Goal: Find specific page/section: Find specific page/section

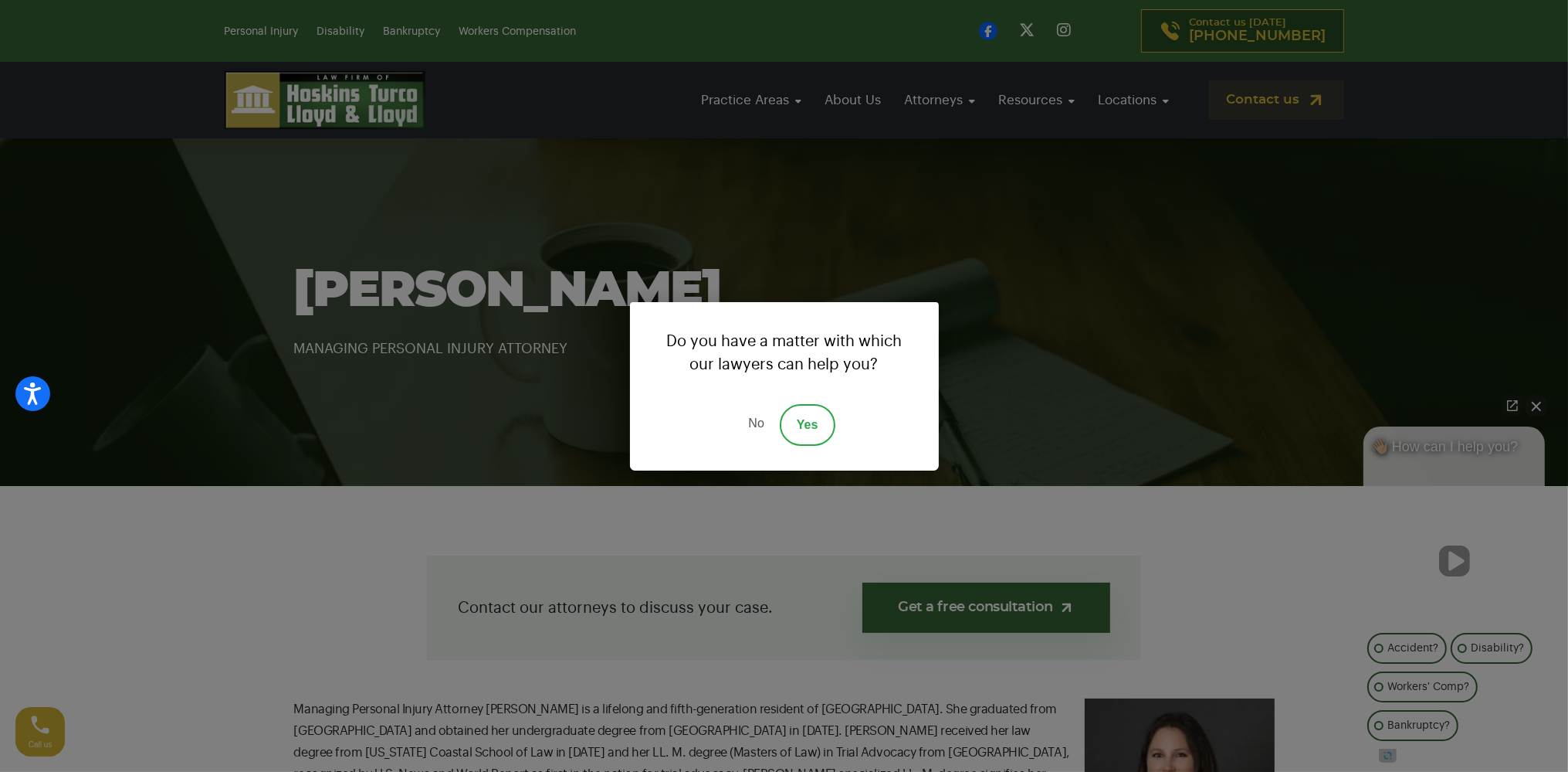
click at [751, 416] on link "No" at bounding box center [755, 425] width 46 height 42
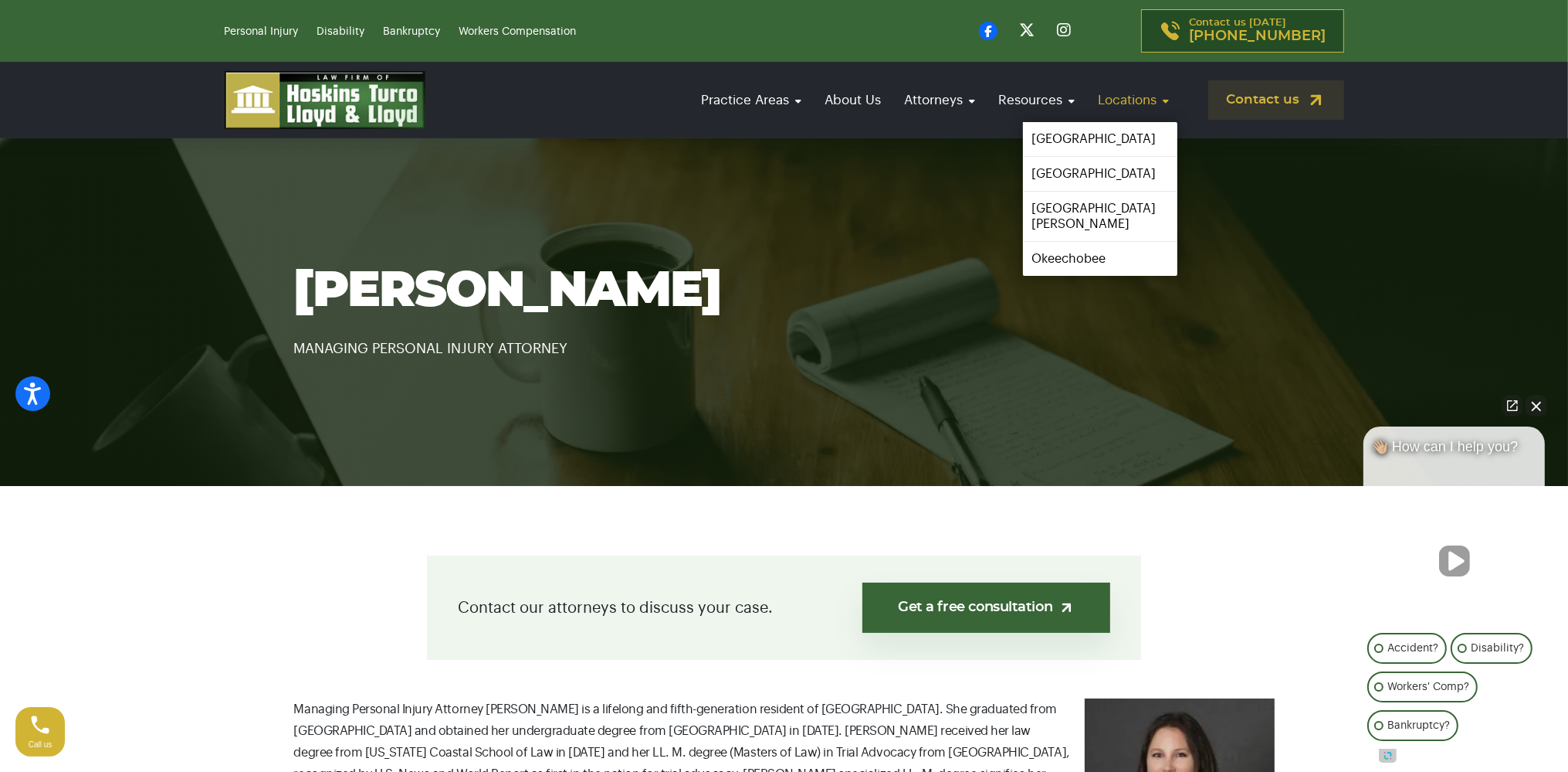
click at [1122, 102] on link "Locations" at bounding box center [1133, 100] width 86 height 44
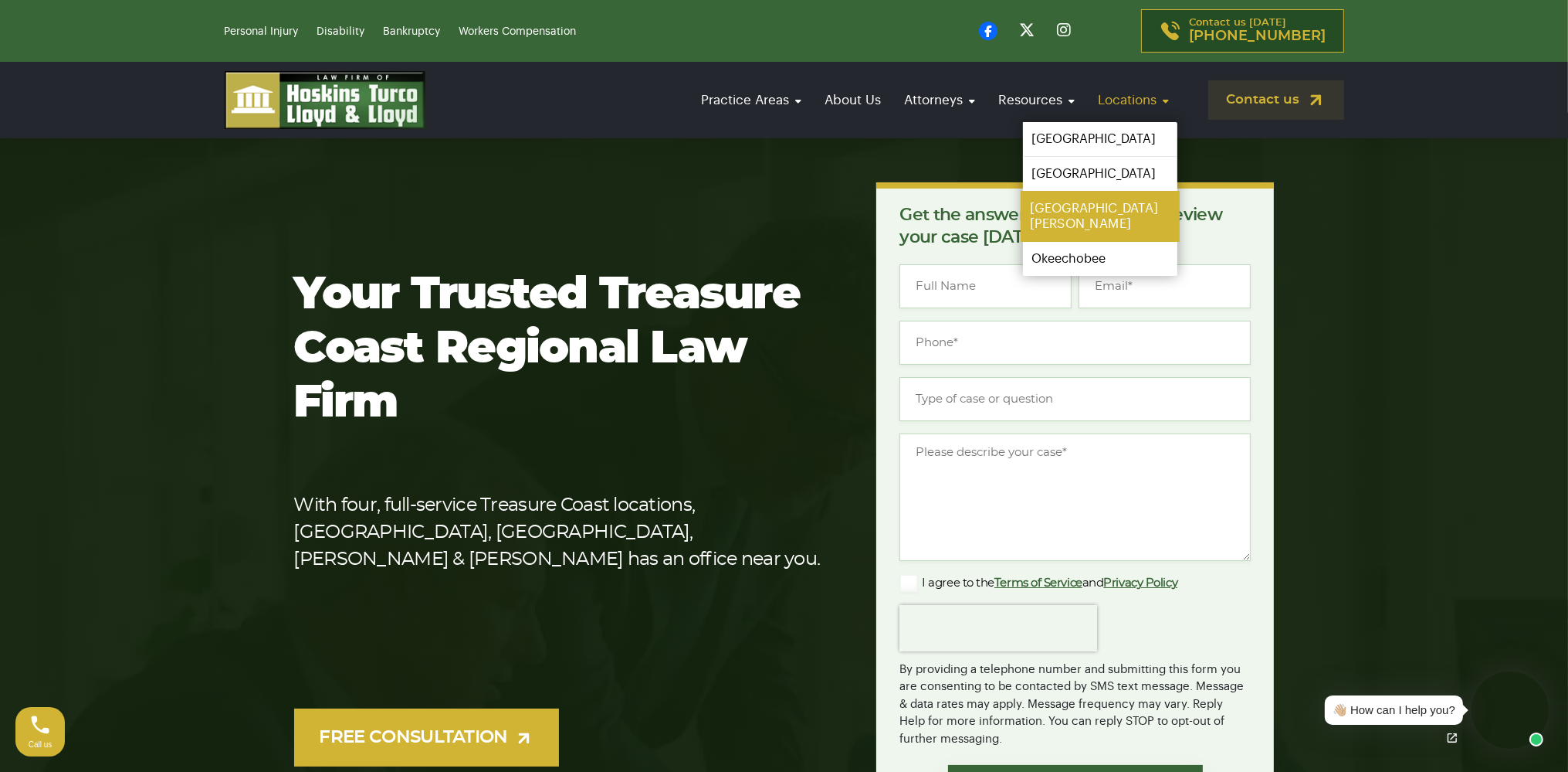
click at [1060, 214] on link "[GEOGRAPHIC_DATA][PERSON_NAME]" at bounding box center [1100, 216] width 159 height 51
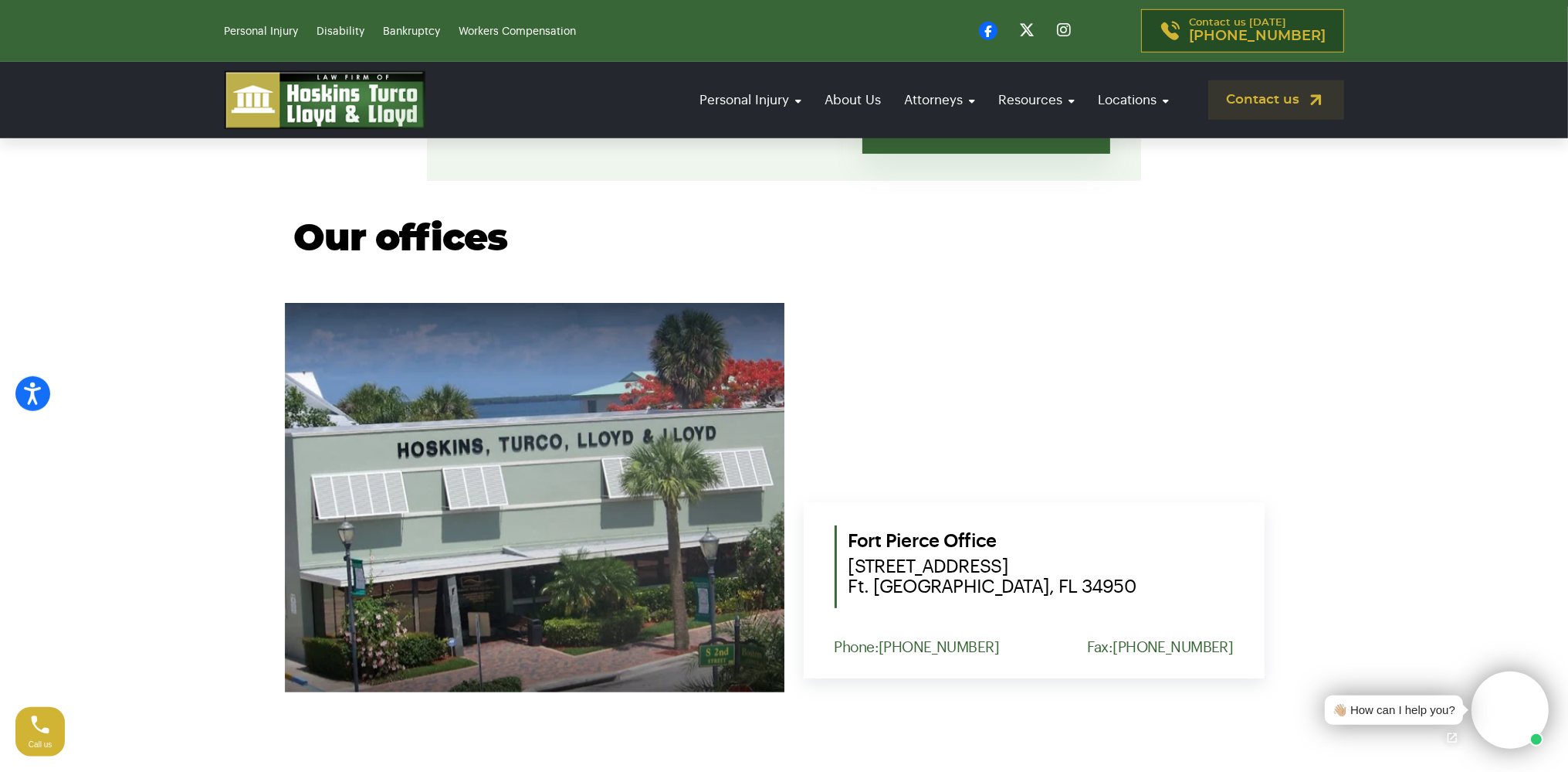
scroll to position [571, 0]
